Goal: Navigation & Orientation: Find specific page/section

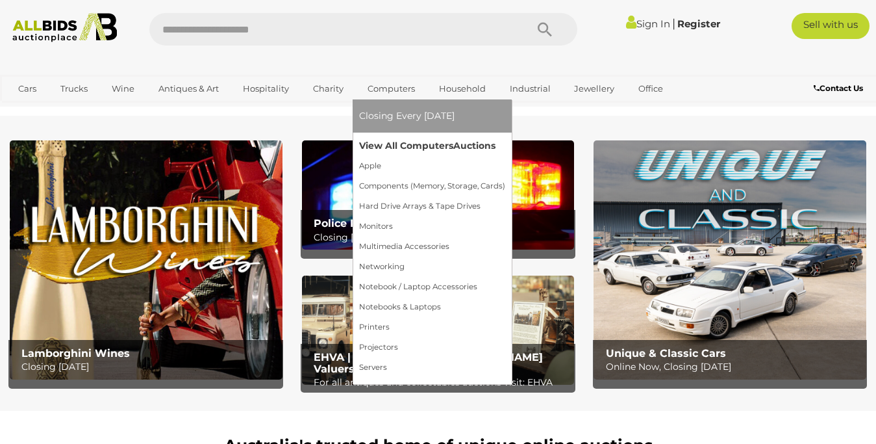
click at [379, 149] on link "View All Computers Auctions" at bounding box center [432, 146] width 146 height 20
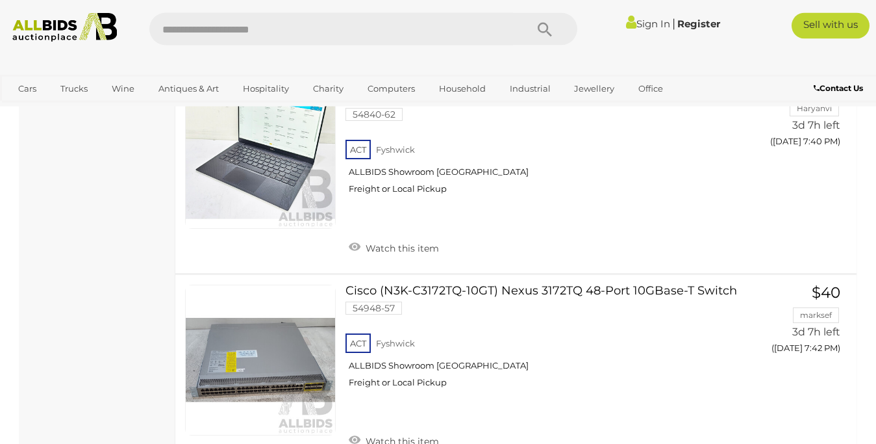
scroll to position [6028, 0]
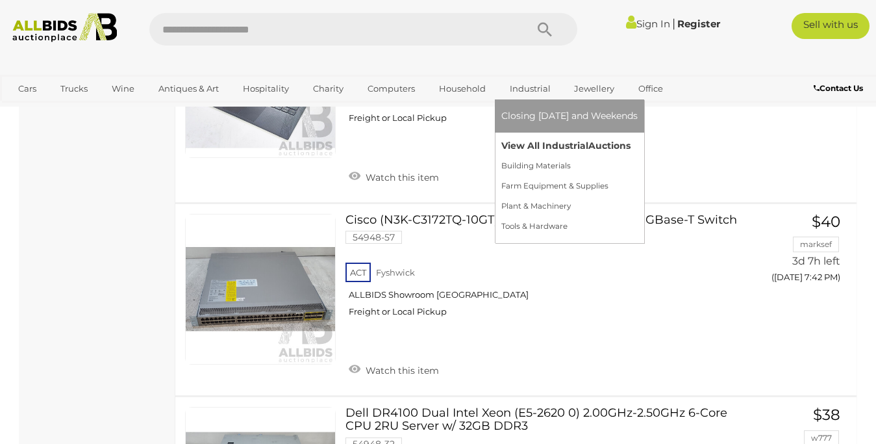
click at [515, 143] on link "View All Industrial Auctions" at bounding box center [569, 146] width 136 height 20
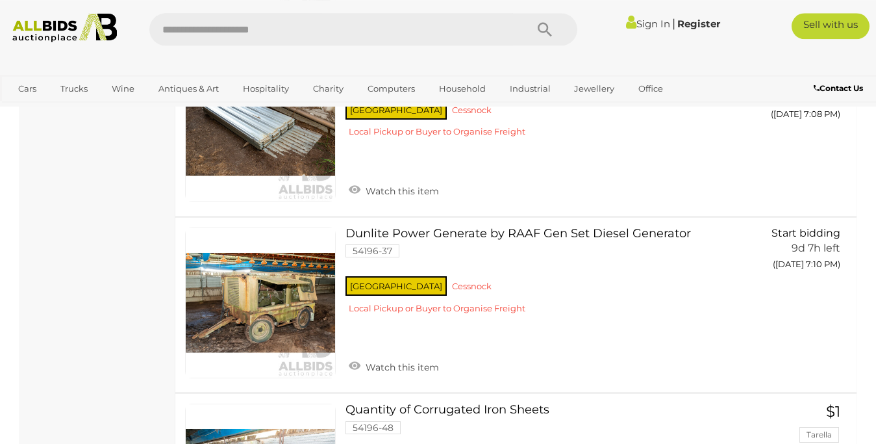
scroll to position [8545, 0]
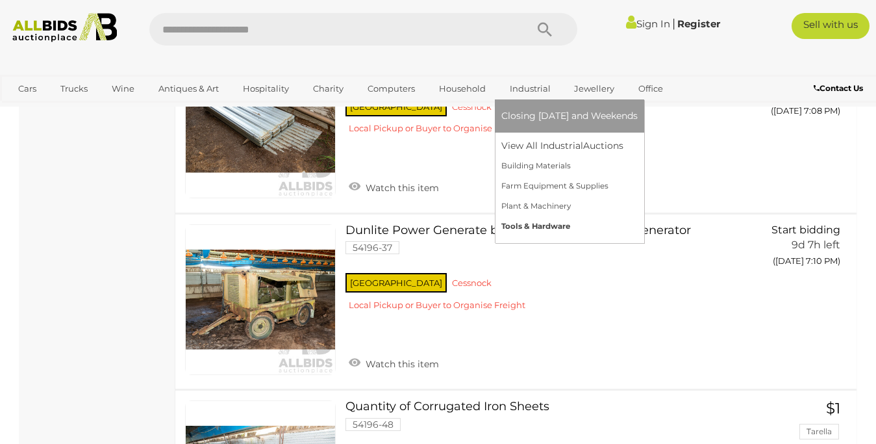
click at [537, 227] on link "Tools & Hardware" at bounding box center [569, 226] width 136 height 20
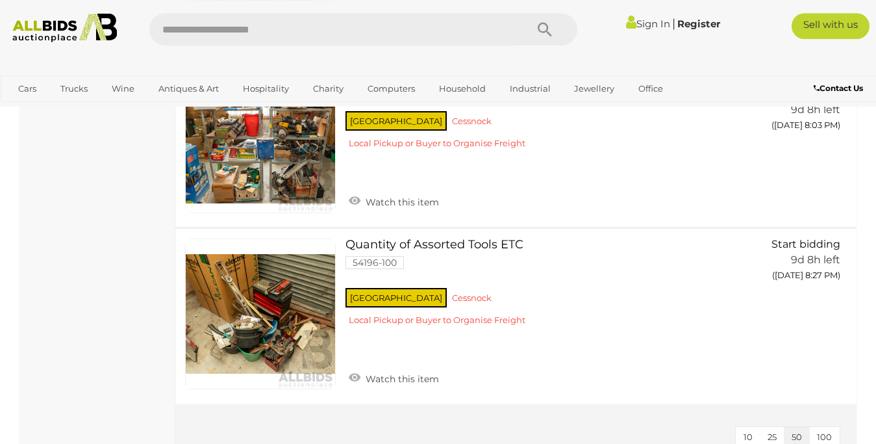
scroll to position [4173, 0]
